Goal: Information Seeking & Learning: Learn about a topic

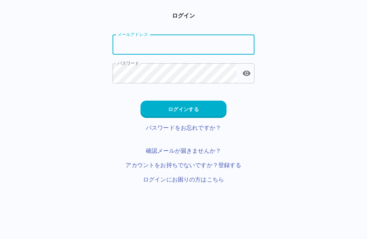
type input "**********"
click at [211, 108] on button "ログインする" at bounding box center [184, 108] width 86 height 17
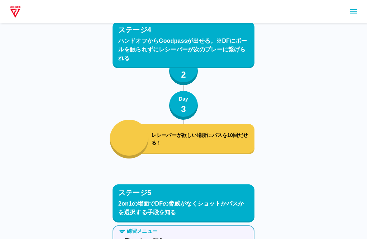
scroll to position [2102, 0]
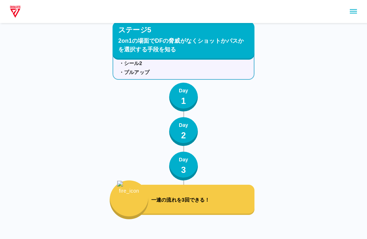
click at [354, 13] on icon "sidemenu" at bounding box center [353, 11] width 7 height 4
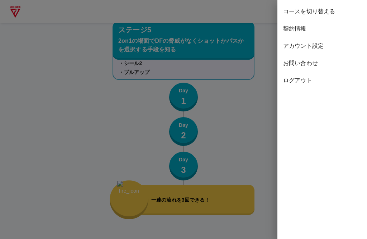
click at [319, 18] on div "コースを切り替える" at bounding box center [323, 11] width 90 height 17
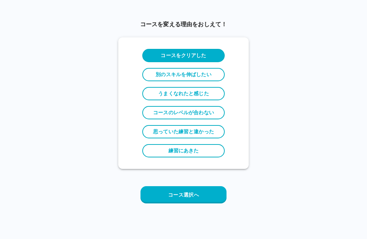
click at [207, 193] on button "コース選択へ" at bounding box center [184, 194] width 86 height 17
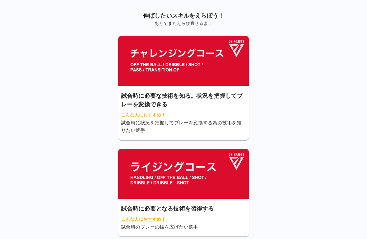
click at [198, 175] on img at bounding box center [183, 174] width 131 height 50
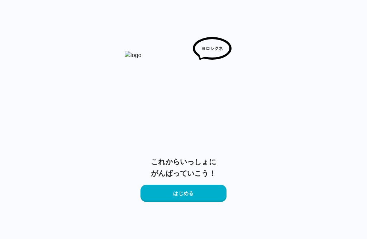
click at [204, 194] on button "はじめる" at bounding box center [184, 192] width 86 height 17
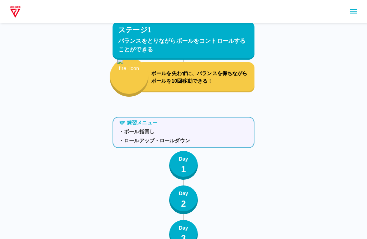
scroll to position [1783, 0]
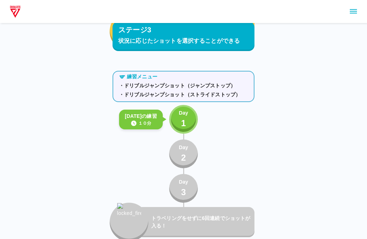
click at [184, 117] on p "1" at bounding box center [183, 123] width 5 height 13
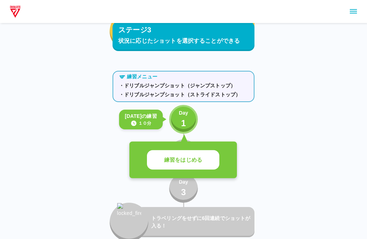
click at [199, 161] on p "練習をはじめる" at bounding box center [183, 160] width 38 height 8
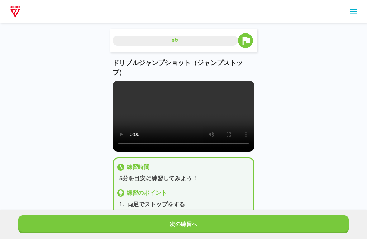
click at [189, 124] on video at bounding box center [184, 115] width 142 height 71
click at [302, 128] on div "0/2 ドリブルジャンプショット（ジャンプストップ） 練習時間 5分を目安に練習してみよう！ 練習のポイント 1 . 両足でストップをする 2 . ストップ時…" at bounding box center [183, 127] width 367 height 254
click at [119, 91] on video at bounding box center [184, 115] width 142 height 71
click at [121, 89] on video at bounding box center [184, 115] width 142 height 71
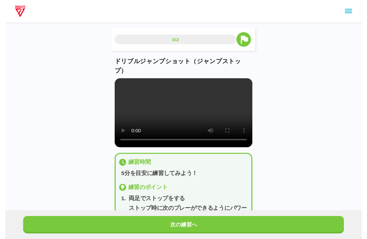
scroll to position [7, 0]
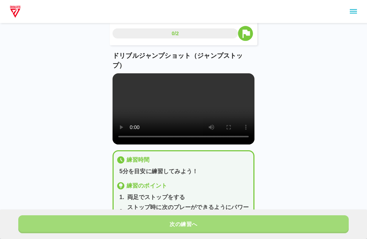
click at [265, 222] on button "次の練習へ" at bounding box center [183, 224] width 331 height 18
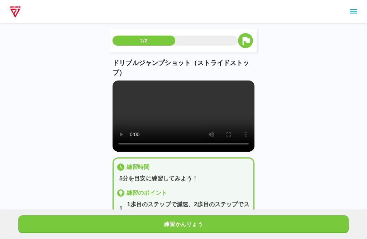
click at [188, 120] on video at bounding box center [184, 115] width 142 height 71
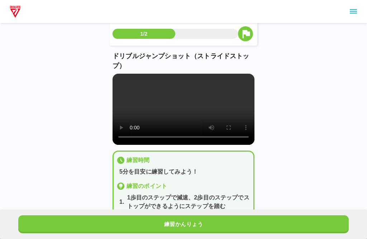
click at [158, 131] on video at bounding box center [184, 109] width 142 height 71
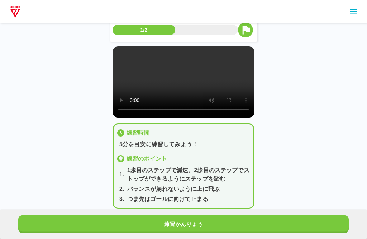
scroll to position [36, 0]
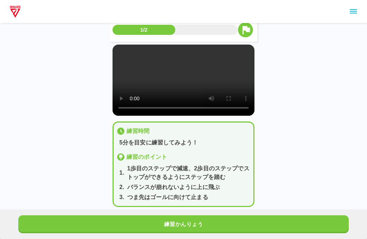
click at [174, 233] on button "練習かんりょう" at bounding box center [183, 224] width 331 height 18
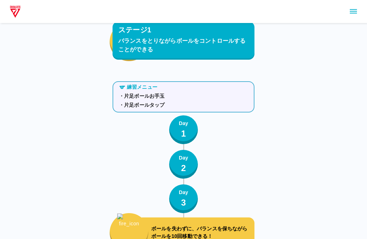
scroll to position [371, 0]
